Goal: Task Accomplishment & Management: Use online tool/utility

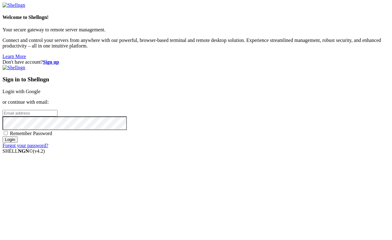
click at [40, 89] on link "Login with Google" at bounding box center [21, 91] width 38 height 5
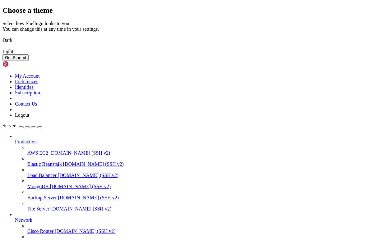
click at [29, 61] on button "Get Started" at bounding box center [15, 57] width 26 height 7
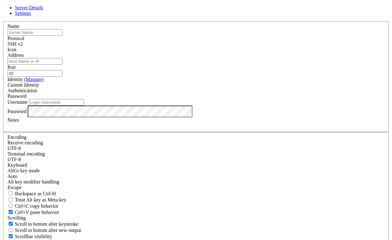
click at [172, 88] on div "Custom Identity" at bounding box center [195, 85] width 377 height 6
click at [173, 88] on div "Custom Identity" at bounding box center [195, 85] width 377 height 6
click at [266, 99] on div "Password" at bounding box center [195, 96] width 377 height 6
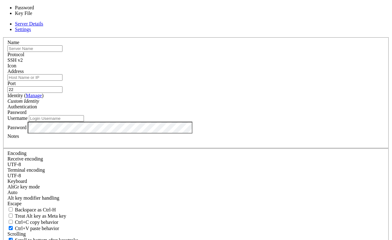
drag, startPoint x: 310, startPoint y: 82, endPoint x: 305, endPoint y: 84, distance: 5.5
click at [309, 83] on div "Server Details Settings Name Protocol SSH v2 Icon" at bounding box center [195, 149] width 387 height 256
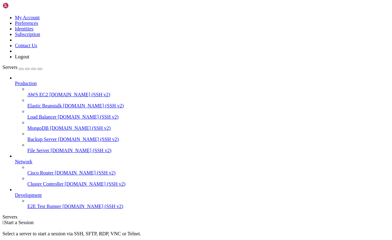
click at [21, 69] on div "button" at bounding box center [21, 69] width 0 height 0
